Goal: Task Accomplishment & Management: Use online tool/utility

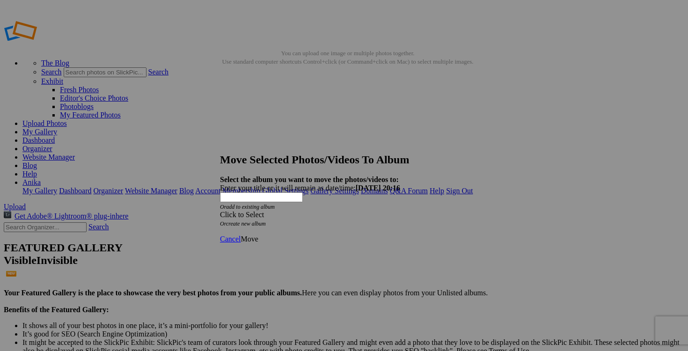
click at [220, 211] on span at bounding box center [220, 215] width 0 height 8
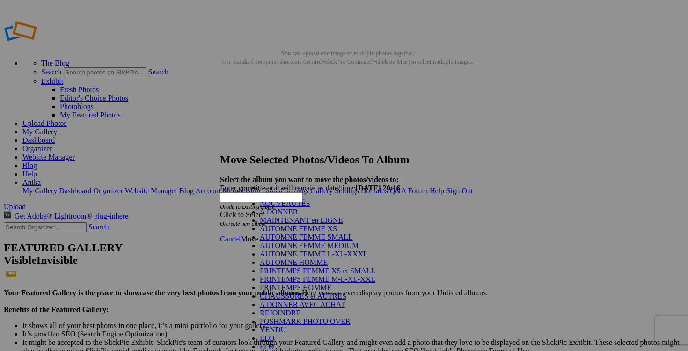
click at [323, 241] on link "AUTOMNE FEMME SMALL" at bounding box center [306, 237] width 93 height 8
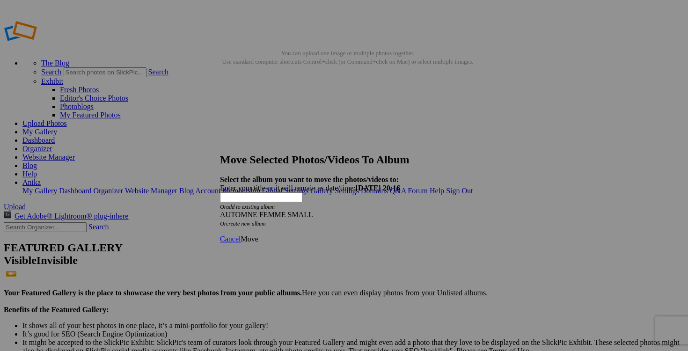
click at [258, 235] on span "Move" at bounding box center [249, 239] width 17 height 8
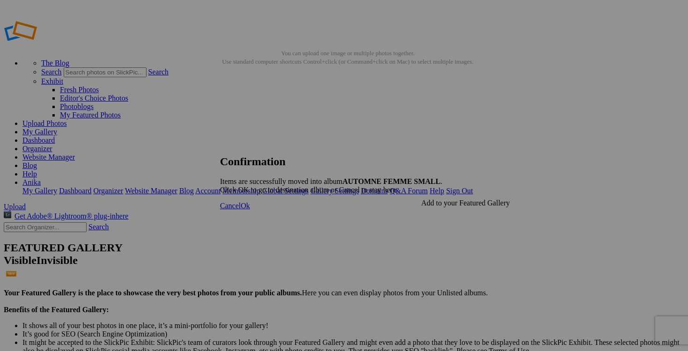
click at [241, 210] on link "Cancel" at bounding box center [230, 206] width 21 height 8
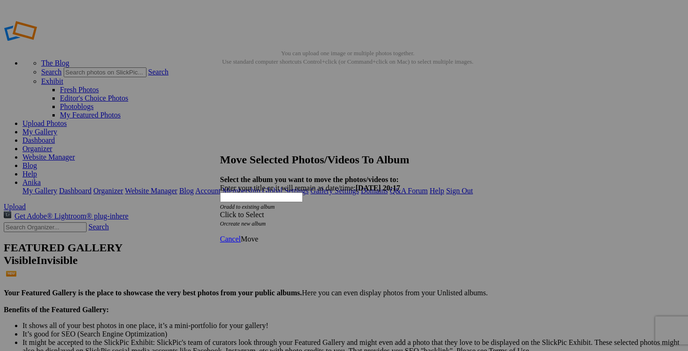
click at [220, 211] on span at bounding box center [220, 215] width 0 height 8
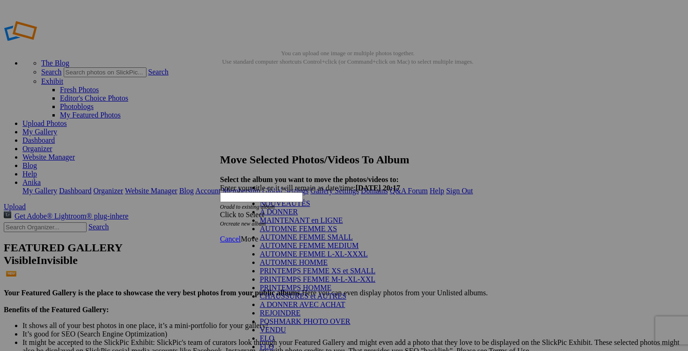
click at [319, 258] on link "AUTOMNE FEMME L-XL-XXXL" at bounding box center [314, 254] width 108 height 8
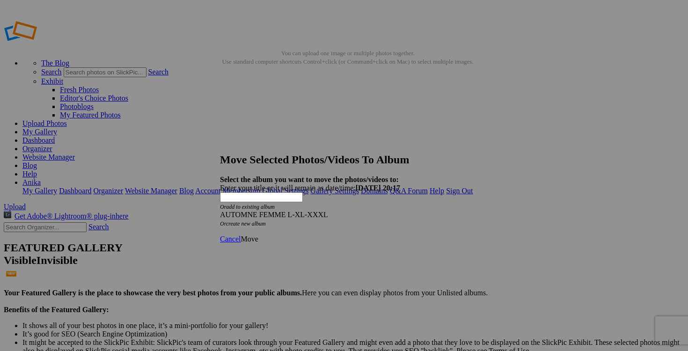
click at [258, 235] on span "Move" at bounding box center [249, 239] width 17 height 8
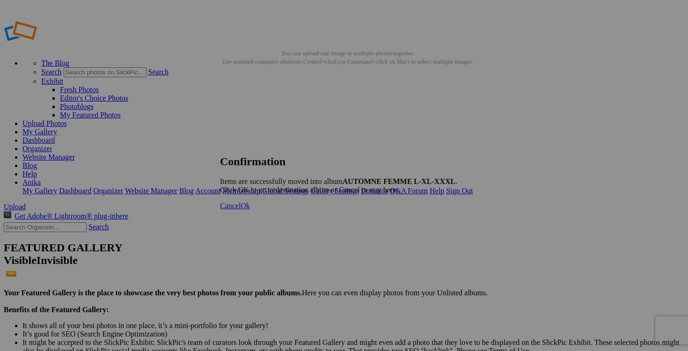
click at [241, 210] on span "Cancel" at bounding box center [230, 206] width 21 height 8
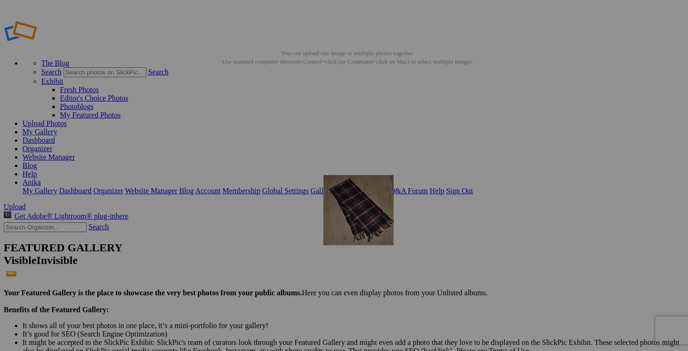
drag, startPoint x: 265, startPoint y: 242, endPoint x: 457, endPoint y: 241, distance: 191.9
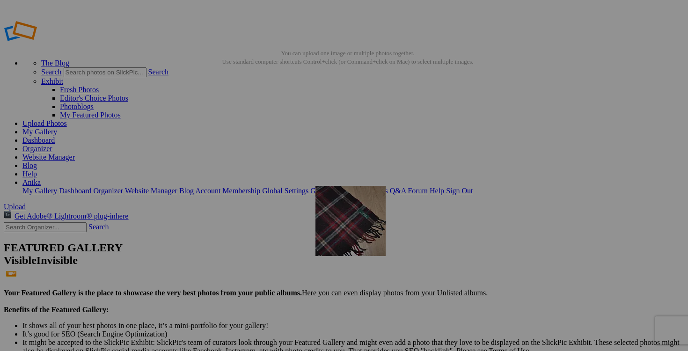
drag, startPoint x: 262, startPoint y: 253, endPoint x: 450, endPoint y: 252, distance: 188.2
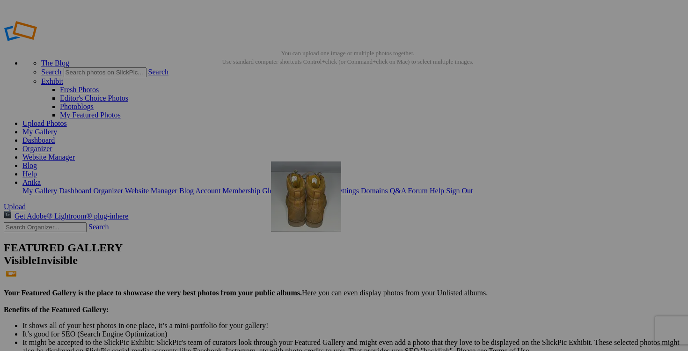
drag, startPoint x: 503, startPoint y: 137, endPoint x: 397, endPoint y: 227, distance: 138.5
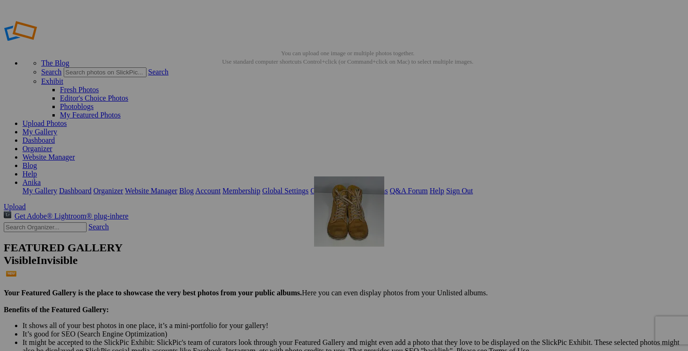
drag, startPoint x: 524, startPoint y: 142, endPoint x: 412, endPoint y: 239, distance: 148.4
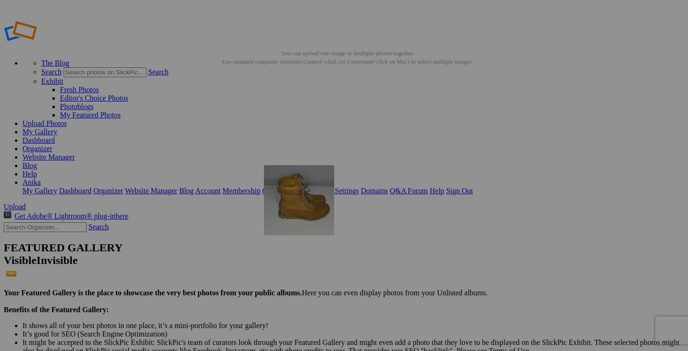
drag, startPoint x: 498, startPoint y: 141, endPoint x: 391, endPoint y: 229, distance: 138.7
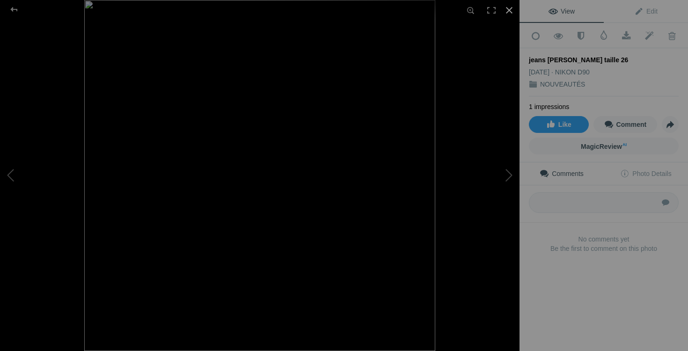
click at [509, 11] on div at bounding box center [509, 10] width 21 height 21
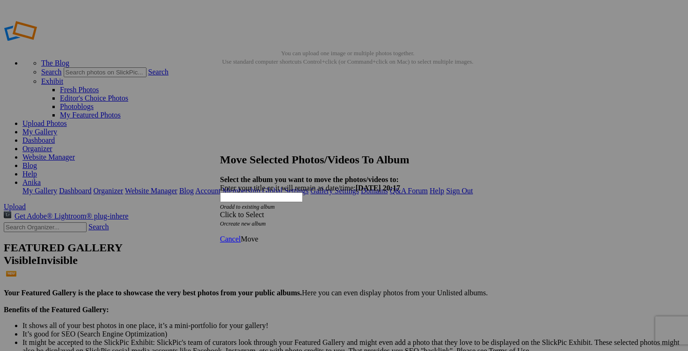
click at [400, 211] on div "Click to Select" at bounding box center [344, 215] width 248 height 8
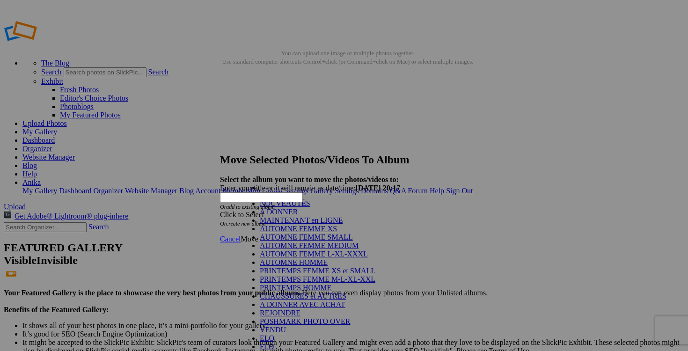
click at [292, 241] on link "AUTOMNE FEMME SMALL" at bounding box center [306, 237] width 93 height 8
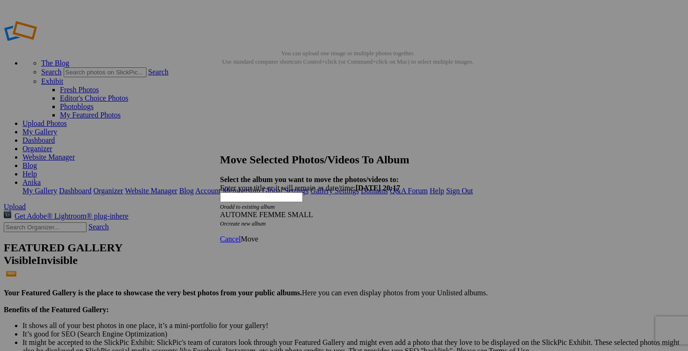
click at [258, 235] on span "Move" at bounding box center [249, 239] width 17 height 8
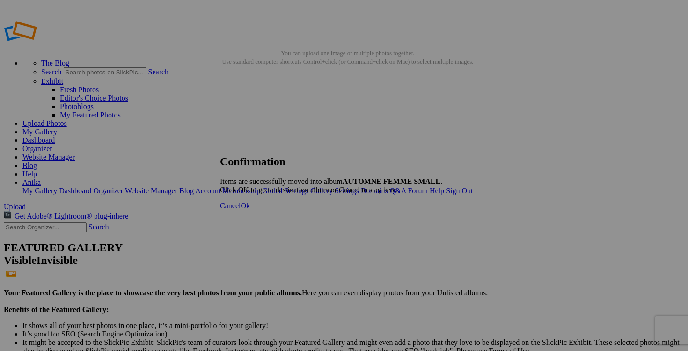
click at [241, 210] on span "Cancel" at bounding box center [230, 206] width 21 height 8
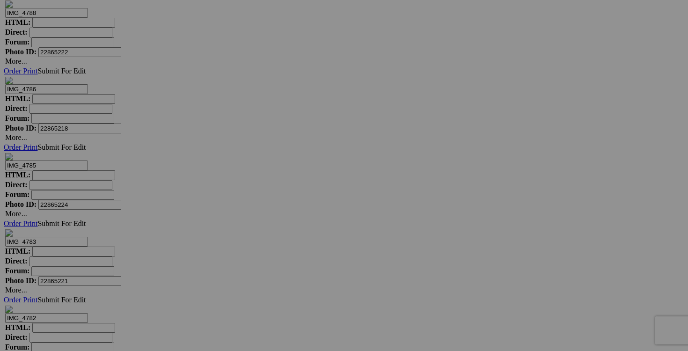
scroll to position [4333, 0]
